Goal: Find specific page/section: Find specific page/section

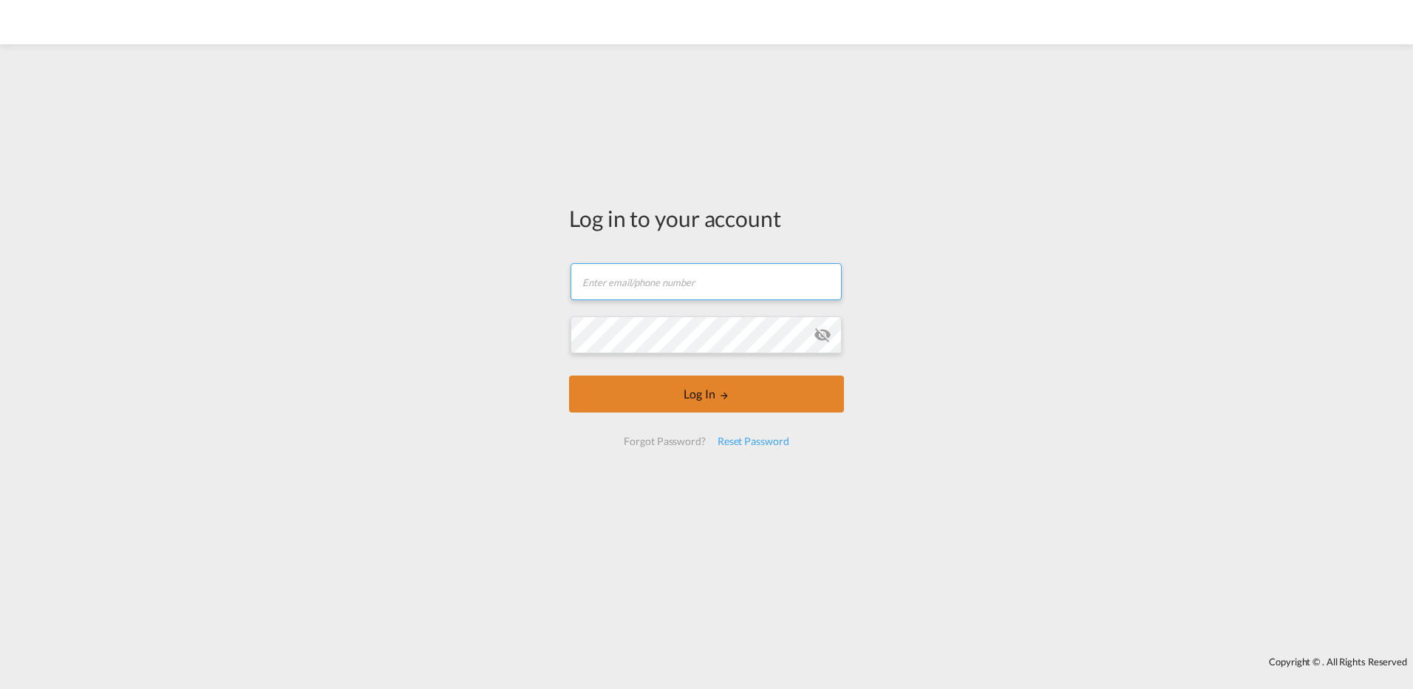
type input "[PERSON_NAME][EMAIL_ADDRESS][PERSON_NAME][DOMAIN_NAME]"
click at [694, 391] on button "Log In" at bounding box center [706, 394] width 275 height 37
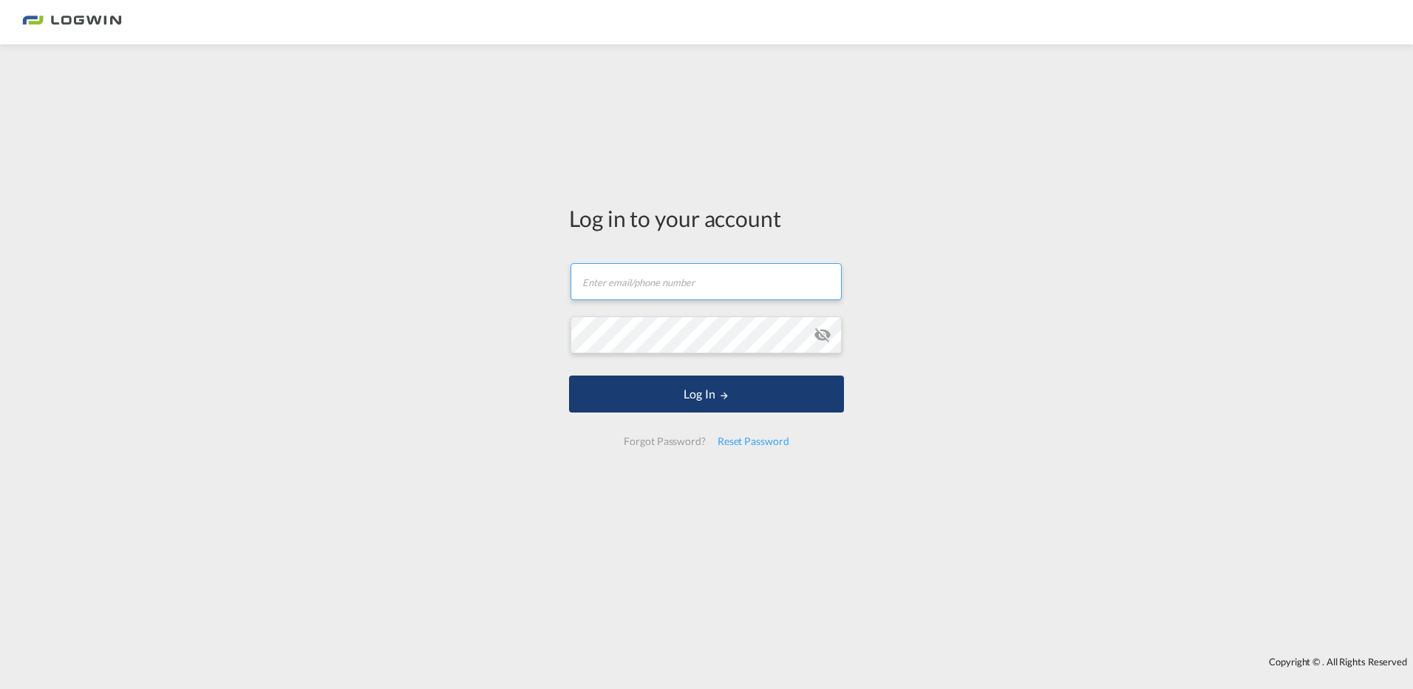
type input "[PERSON_NAME][EMAIL_ADDRESS][PERSON_NAME][DOMAIN_NAME]"
click at [712, 399] on button "Log In" at bounding box center [706, 394] width 275 height 37
